Goal: Task Accomplishment & Management: Use online tool/utility

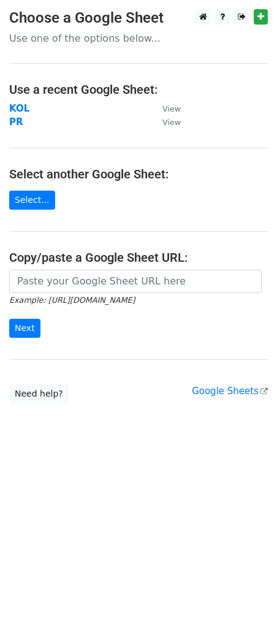
click at [23, 113] on strong "KOL" at bounding box center [19, 108] width 20 height 11
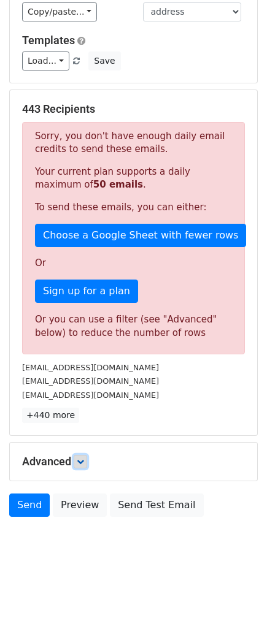
click at [80, 455] on link at bounding box center [80, 461] width 13 height 13
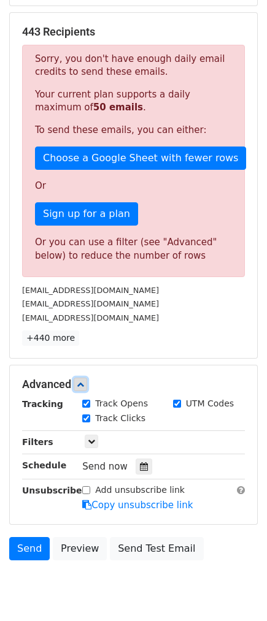
scroll to position [176, 0]
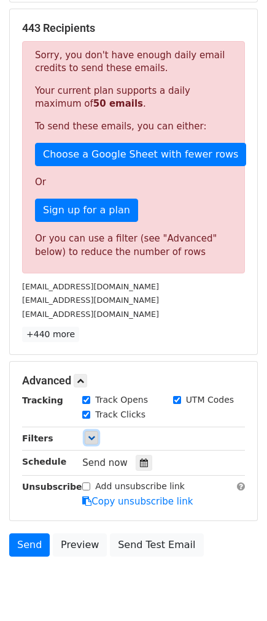
click at [91, 441] on icon at bounding box center [91, 437] width 7 height 7
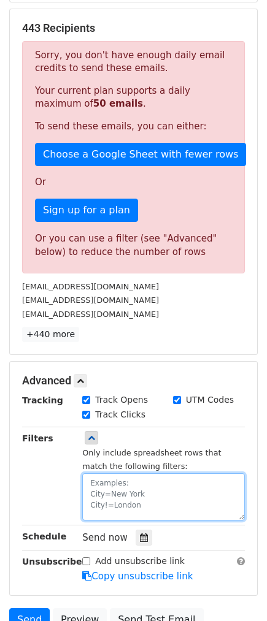
click at [118, 490] on textarea at bounding box center [163, 496] width 162 height 47
paste textarea "date"
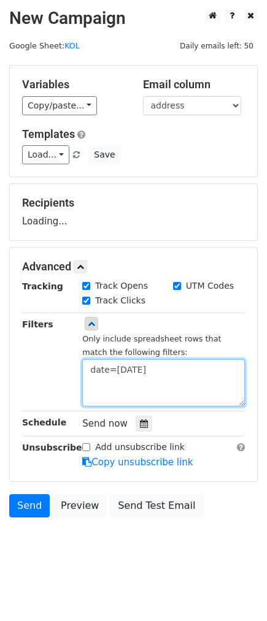
type textarea "date=[DATE]"
